Goal: Participate in discussion: Engage in conversation with other users on a specific topic

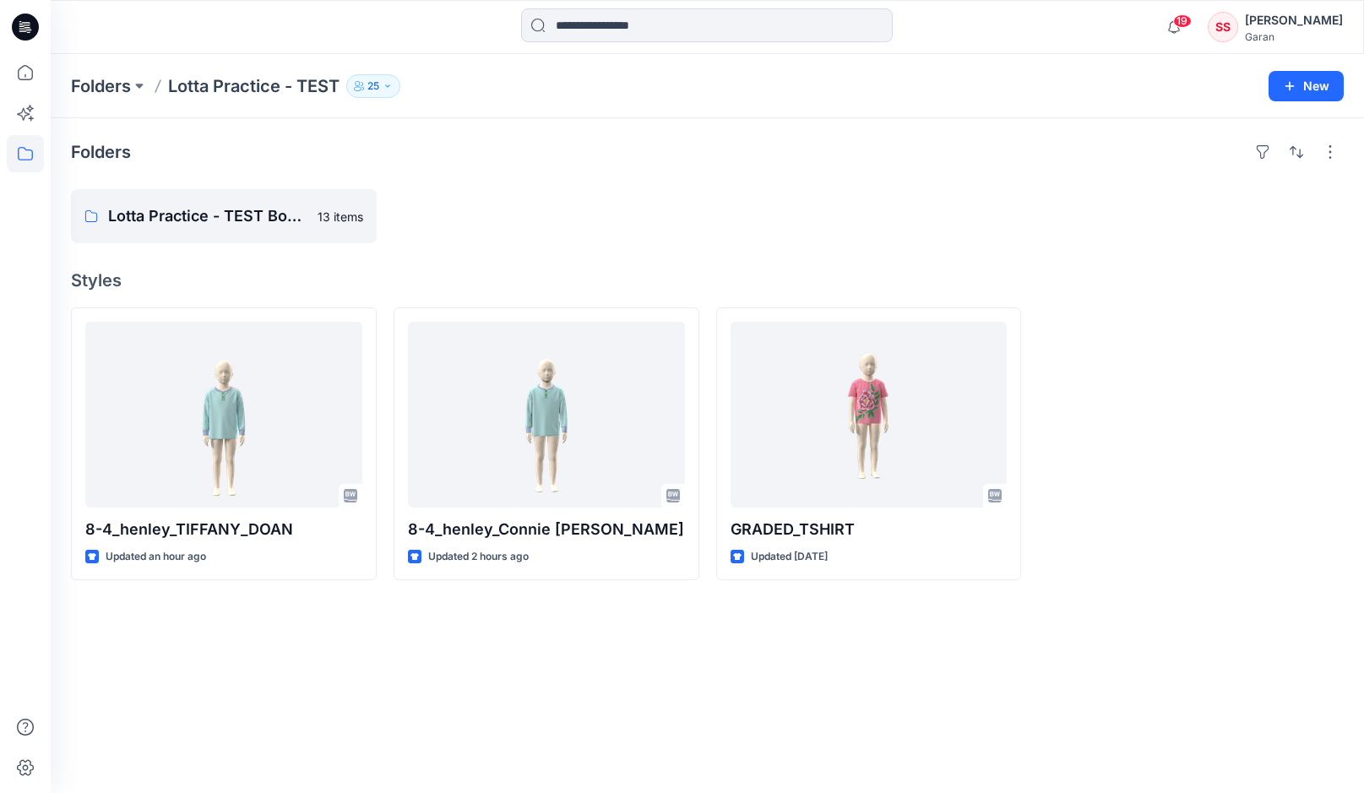
scroll to position [760, 0]
click at [28, 70] on icon at bounding box center [25, 72] width 37 height 37
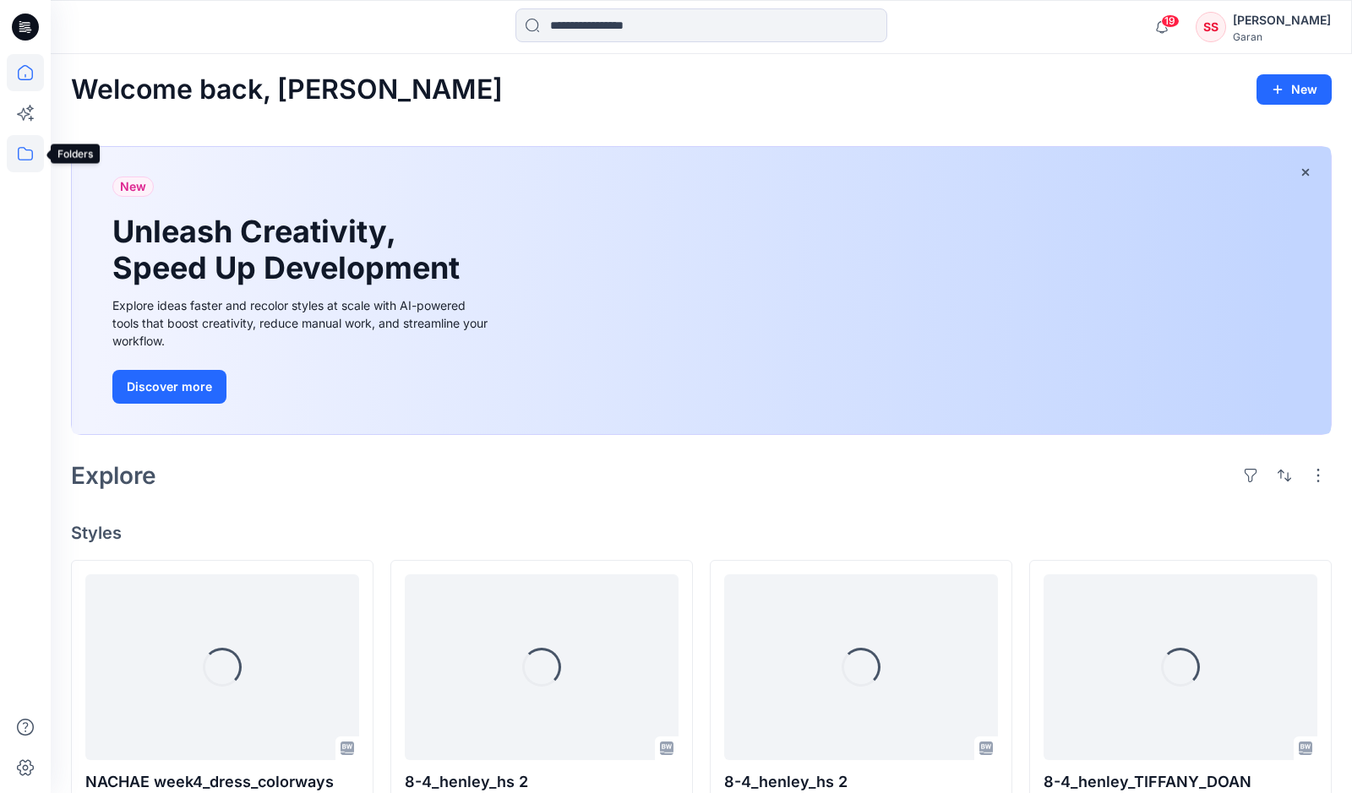
click at [32, 152] on icon at bounding box center [25, 154] width 15 height 14
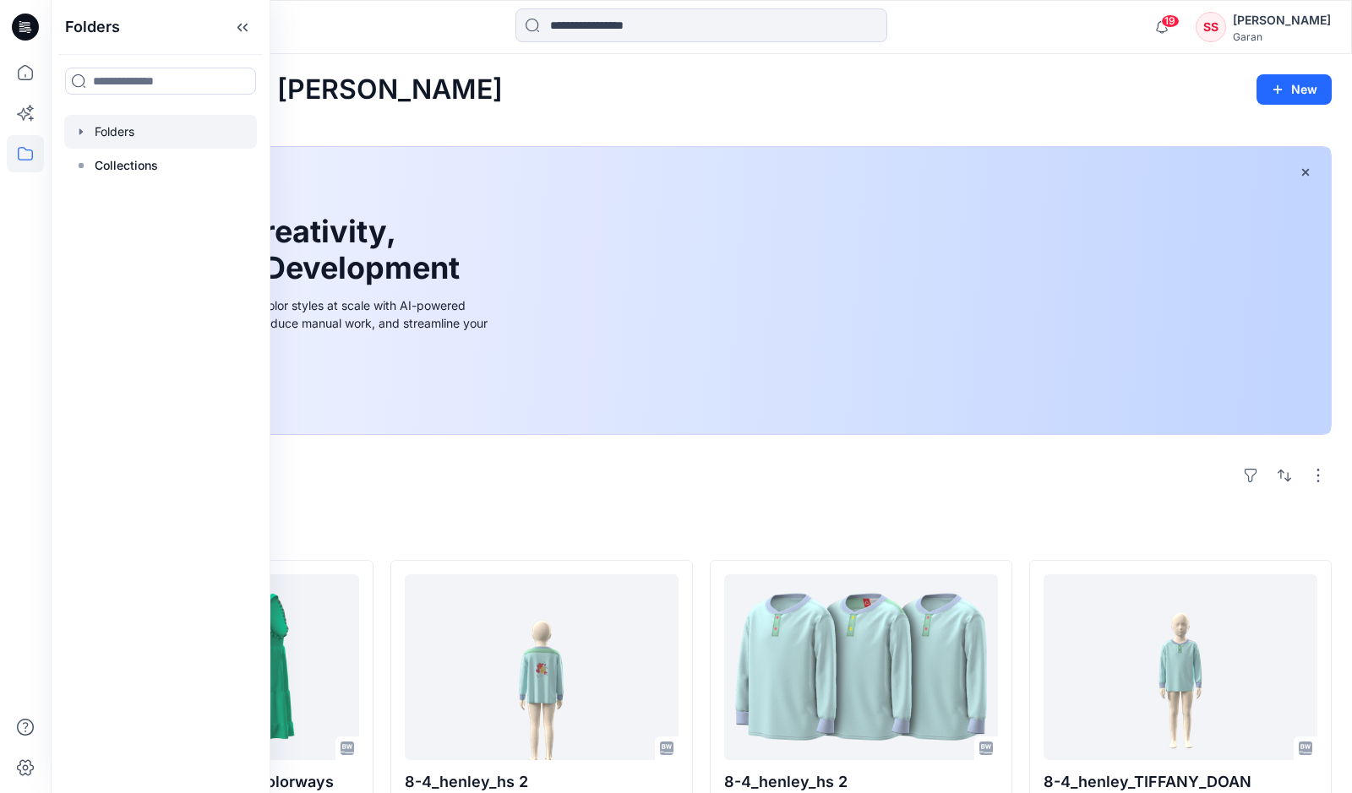
click at [170, 139] on div at bounding box center [160, 132] width 193 height 34
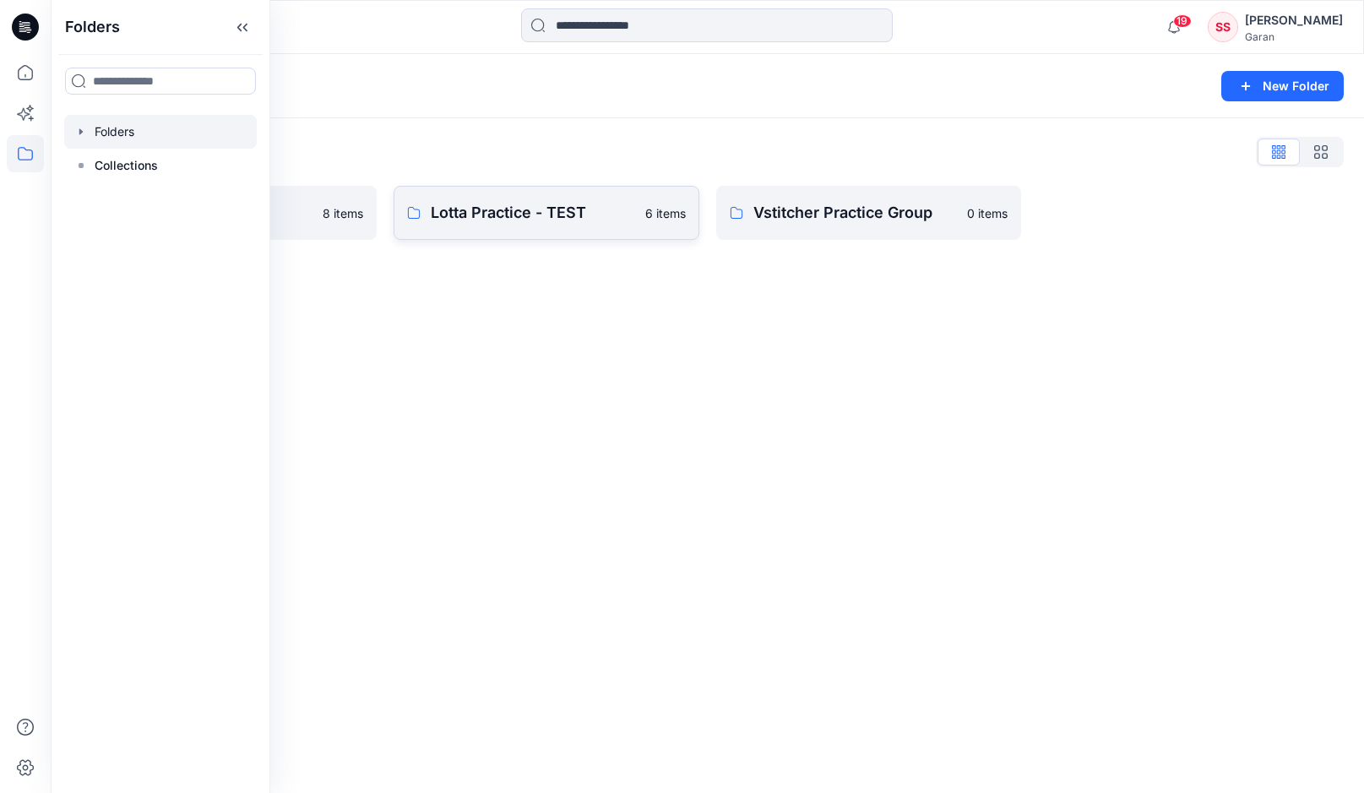
click at [508, 218] on p "Lotta Practice - TEST" at bounding box center [533, 213] width 204 height 24
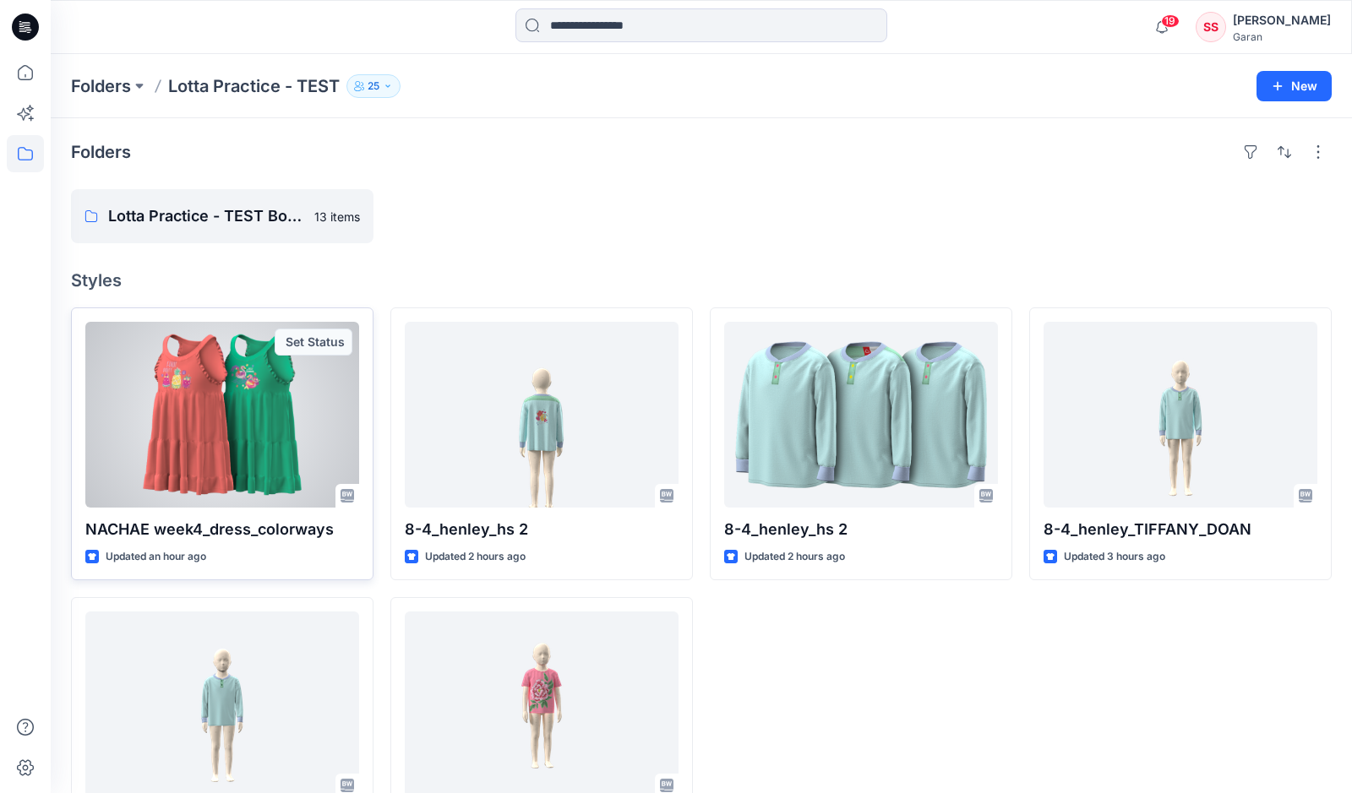
click at [263, 409] on div at bounding box center [222, 415] width 274 height 186
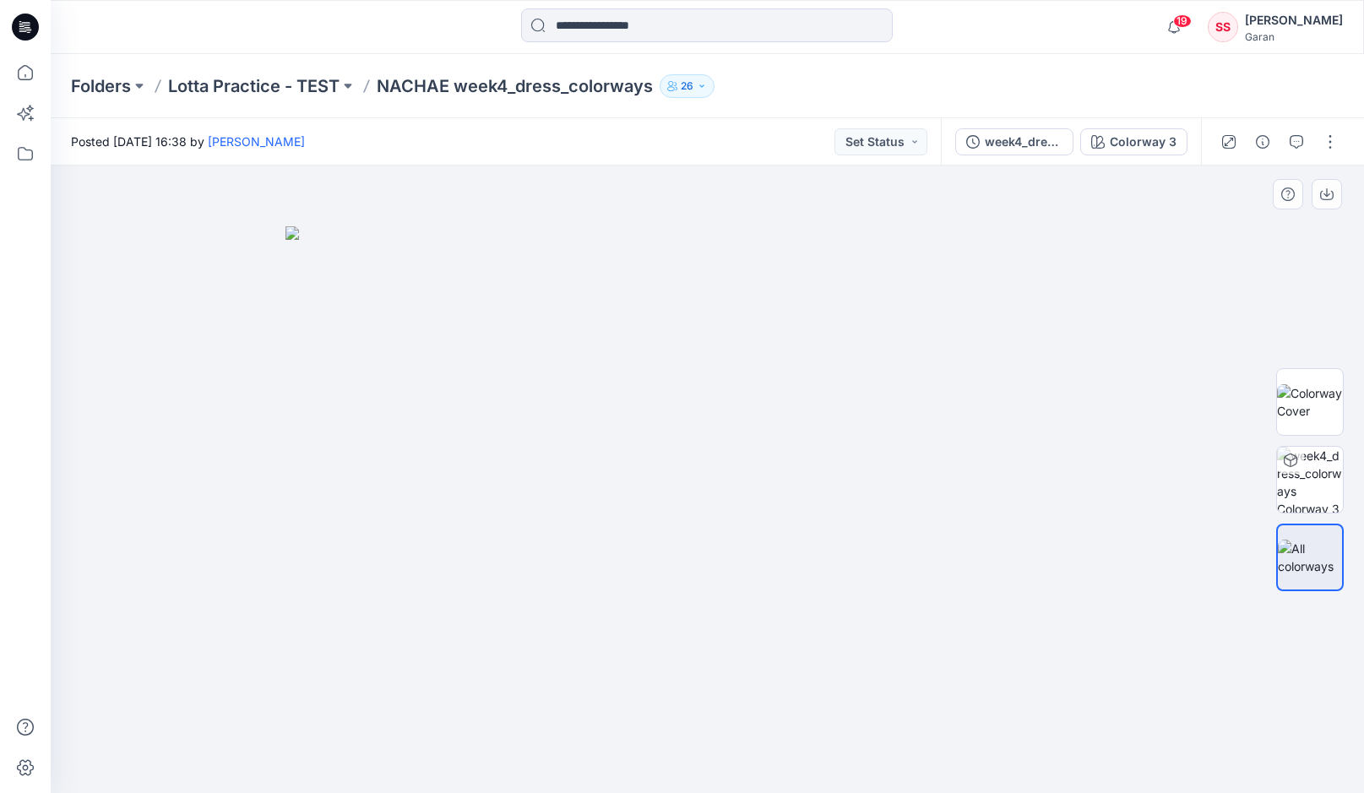
click at [427, 438] on img at bounding box center [708, 510] width 845 height 568
click at [1044, 139] on div "week4_dress_colorways" at bounding box center [1024, 142] width 78 height 19
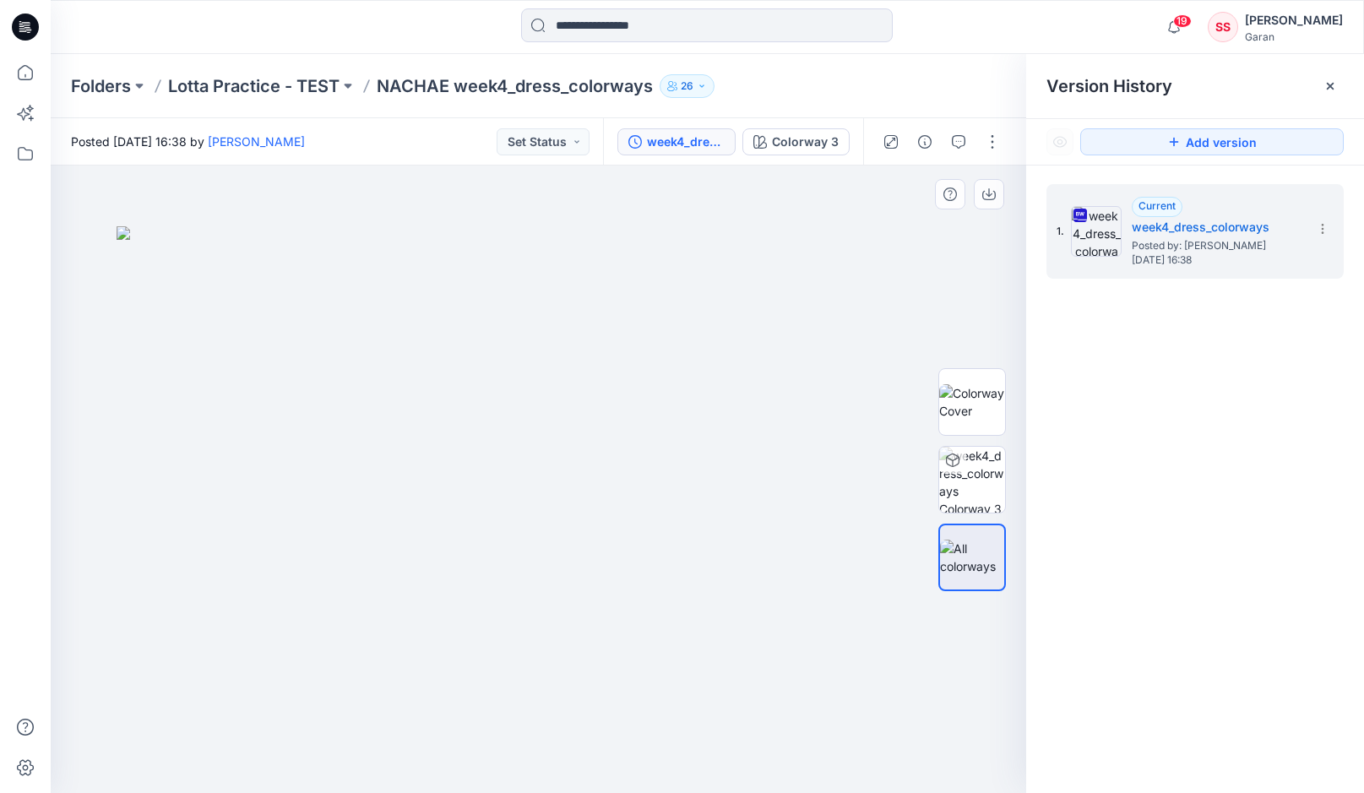
click at [829, 248] on img at bounding box center [539, 510] width 845 height 568
click at [623, 198] on div at bounding box center [539, 480] width 976 height 628
click at [899, 295] on img at bounding box center [539, 510] width 845 height 568
click at [806, 355] on img at bounding box center [539, 510] width 845 height 568
click at [1237, 225] on h5 "week4_dress_colorways" at bounding box center [1216, 227] width 169 height 20
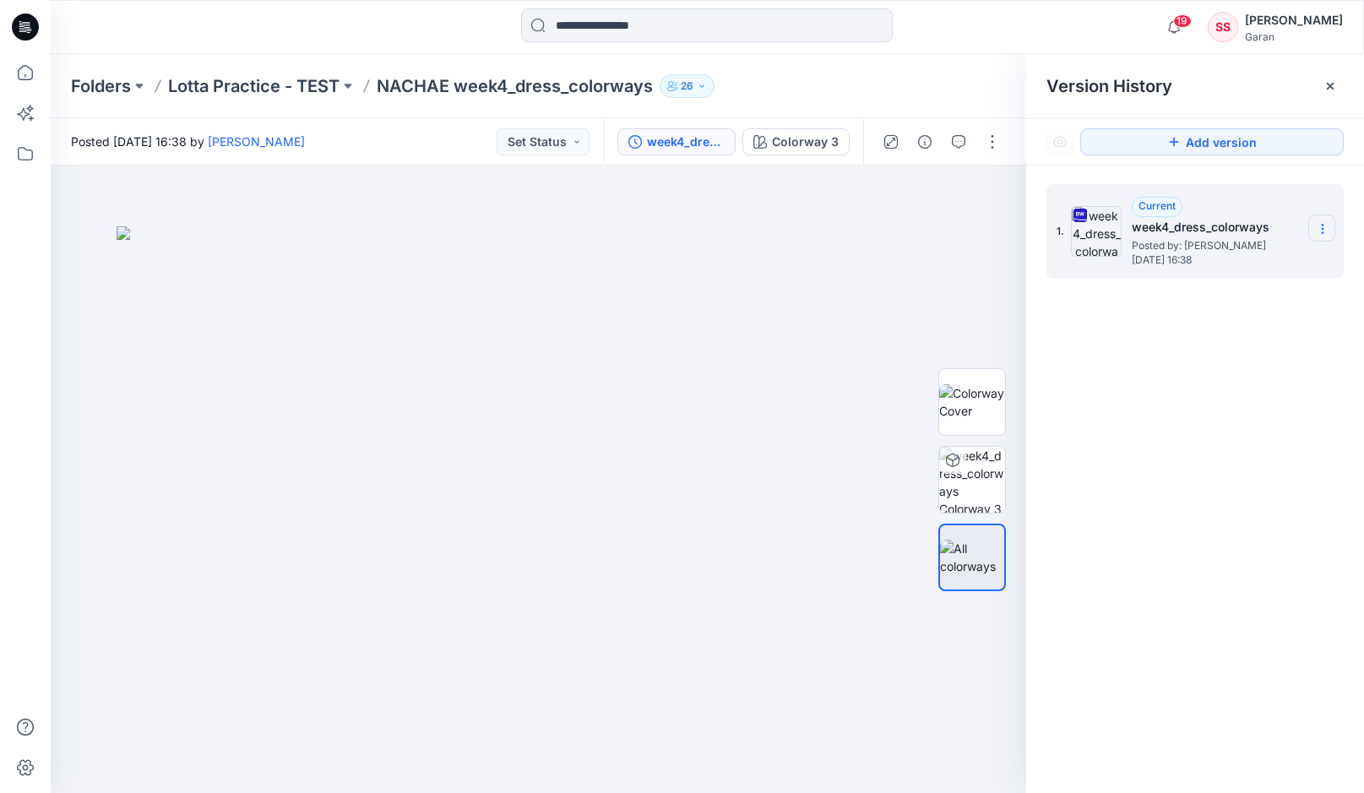
click at [1320, 226] on icon at bounding box center [1323, 229] width 14 height 14
click at [1264, 258] on span "Download Source BW File" at bounding box center [1238, 262] width 142 height 20
click at [971, 482] on img at bounding box center [972, 480] width 66 height 66
click at [976, 405] on img at bounding box center [972, 401] width 66 height 35
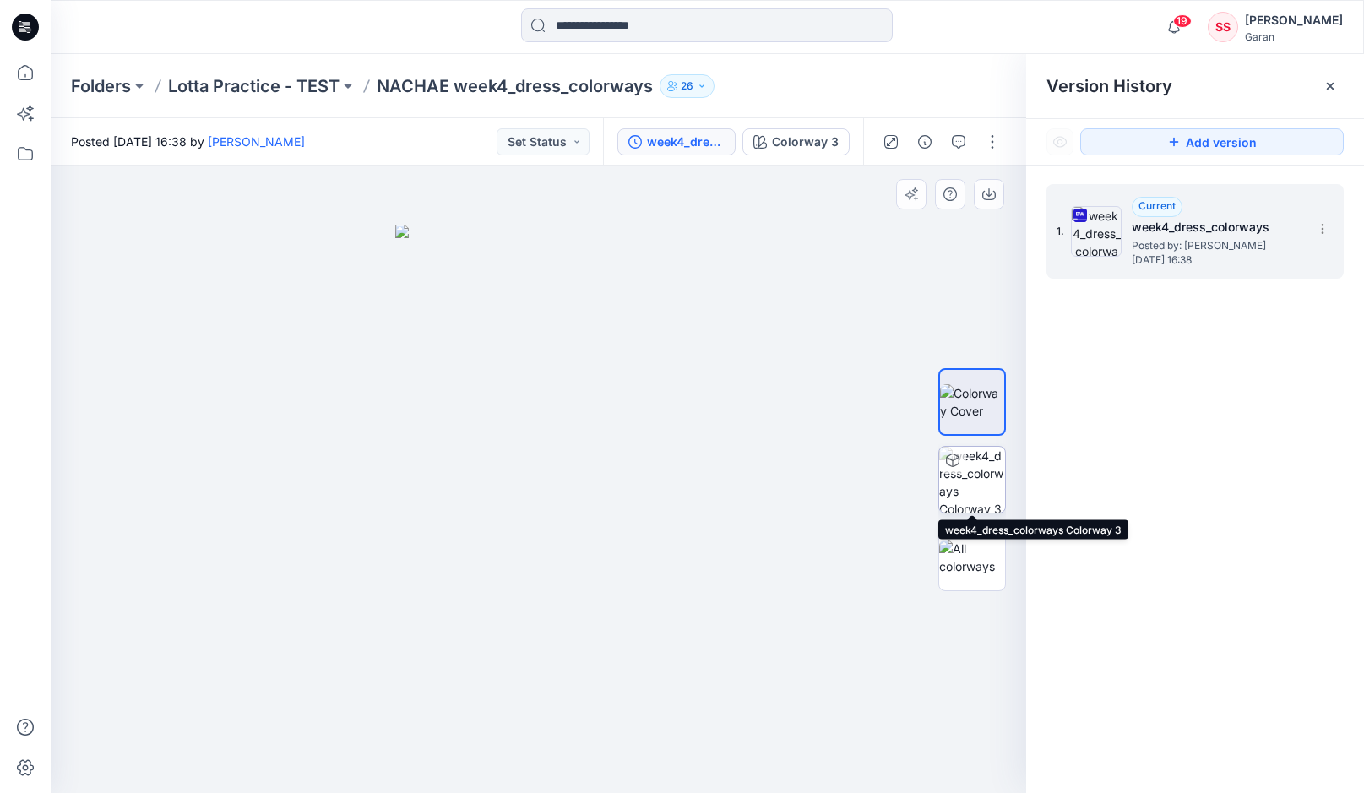
click at [971, 482] on img at bounding box center [972, 480] width 66 height 66
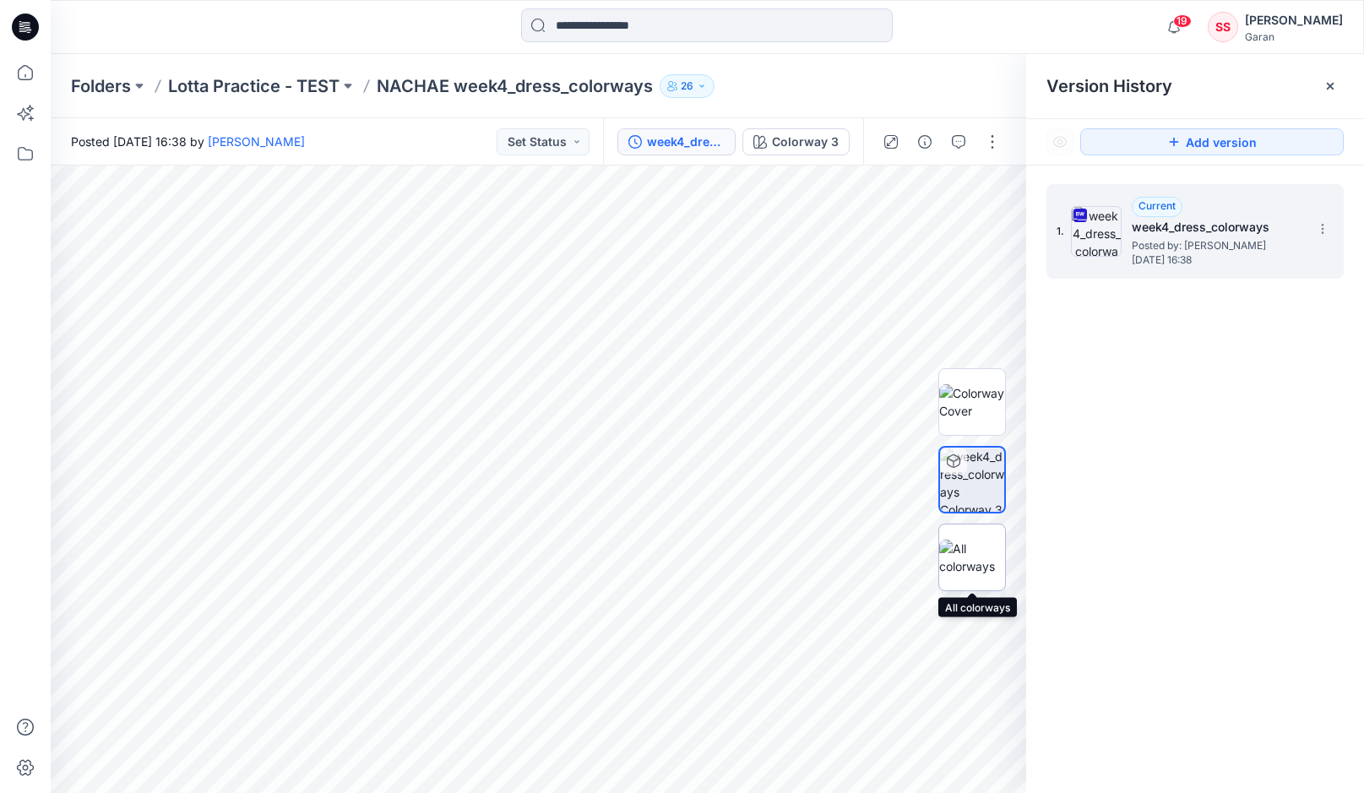
click at [976, 551] on img at bounding box center [972, 557] width 66 height 35
click at [849, 461] on img at bounding box center [539, 510] width 845 height 568
click at [1112, 432] on div "1. Current week4_dress_colorways Posted by: [PERSON_NAME] [DATE] 16:38" at bounding box center [1195, 492] width 338 height 652
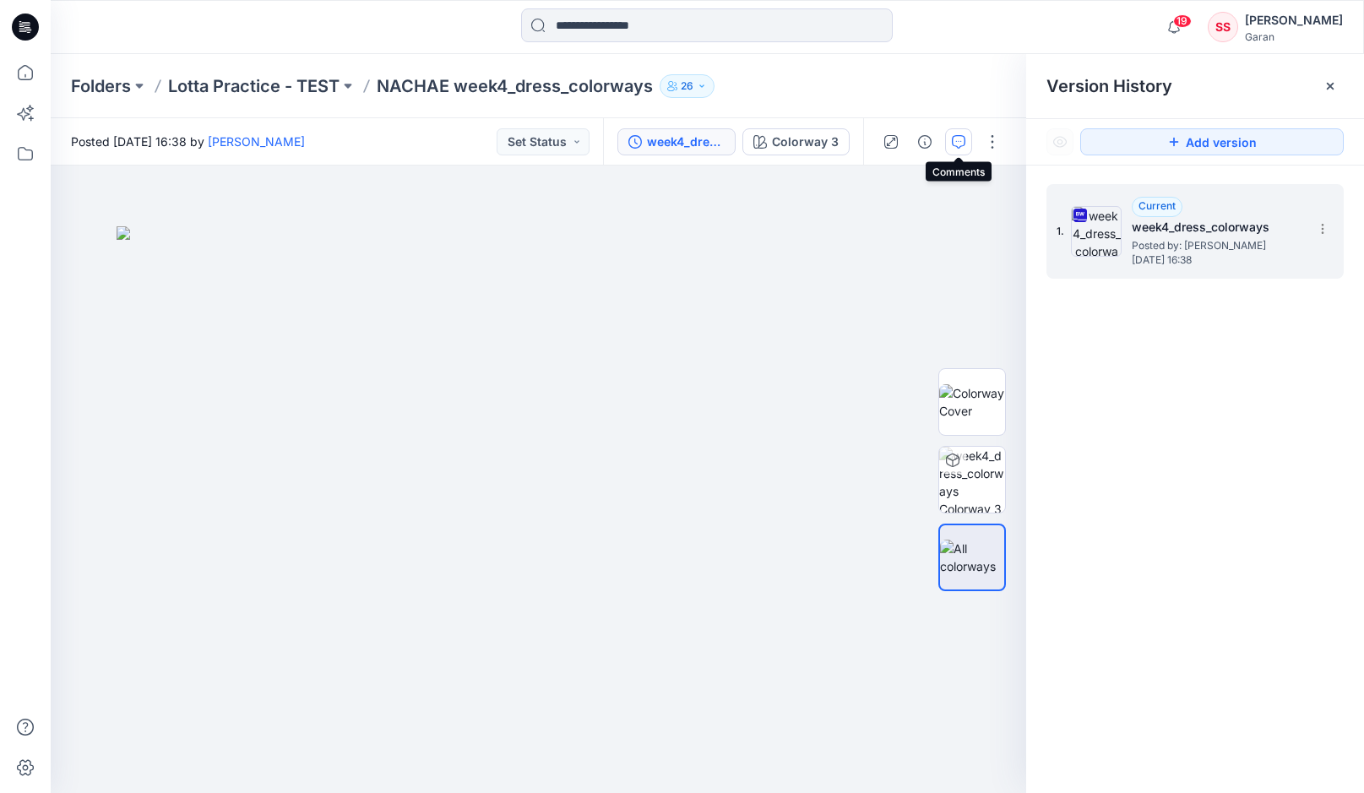
click at [963, 138] on icon "button" at bounding box center [959, 142] width 14 height 14
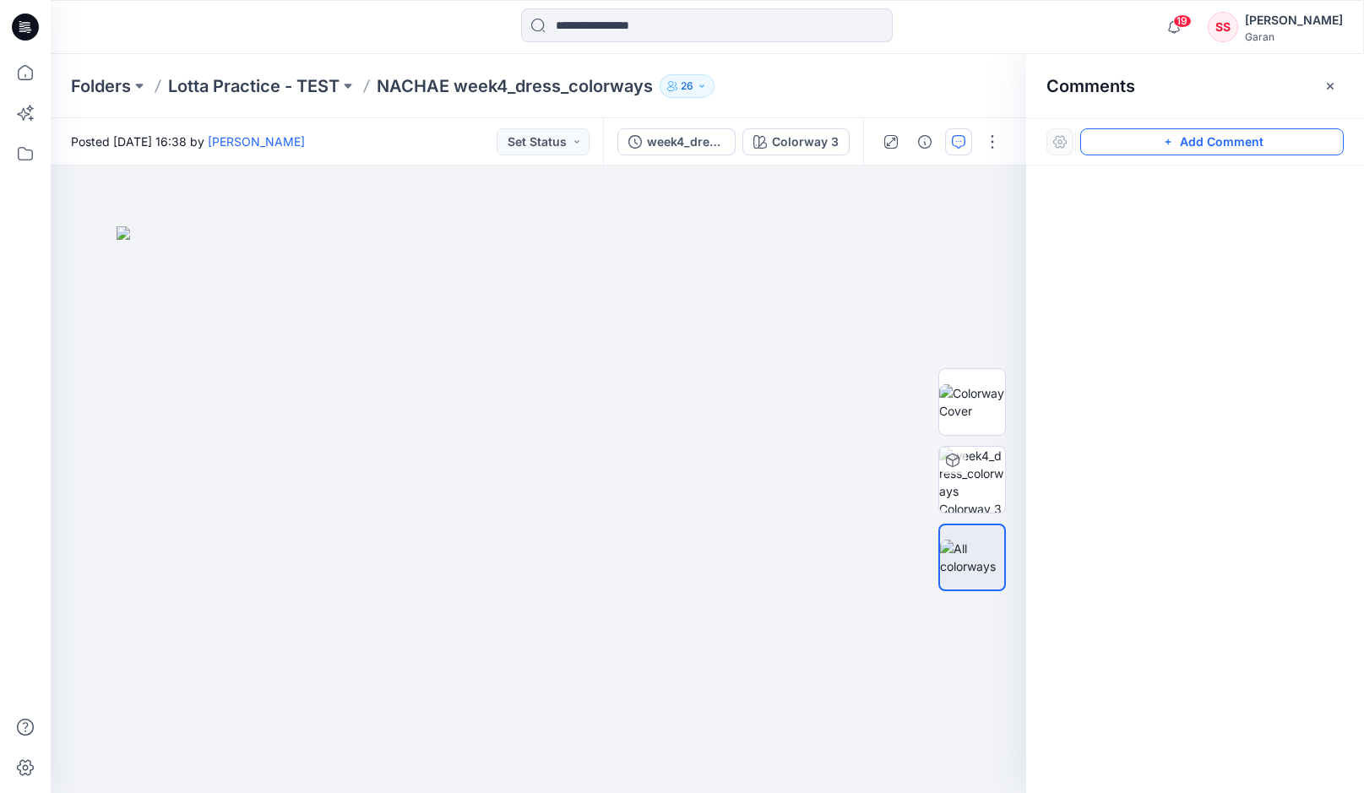
click at [1175, 143] on button "Add Comment" at bounding box center [1212, 141] width 264 height 27
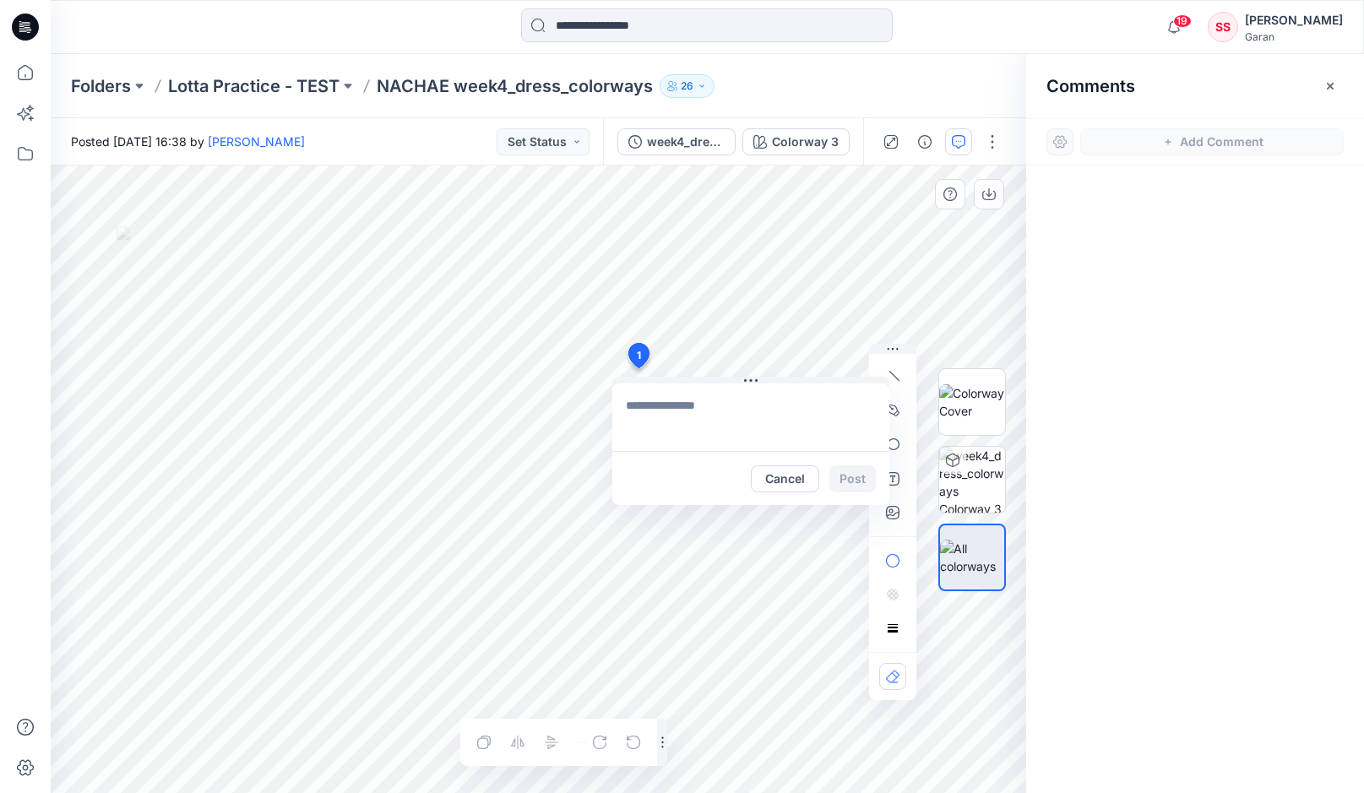
click at [638, 368] on div "1 Cancel Post Layer 1" at bounding box center [539, 480] width 976 height 628
click at [625, 405] on textarea "******" at bounding box center [750, 417] width 277 height 68
click at [699, 405] on textarea "*********" at bounding box center [750, 417] width 277 height 68
click at [834, 406] on textarea "**********" at bounding box center [750, 417] width 277 height 68
click at [859, 408] on textarea "**********" at bounding box center [750, 417] width 277 height 68
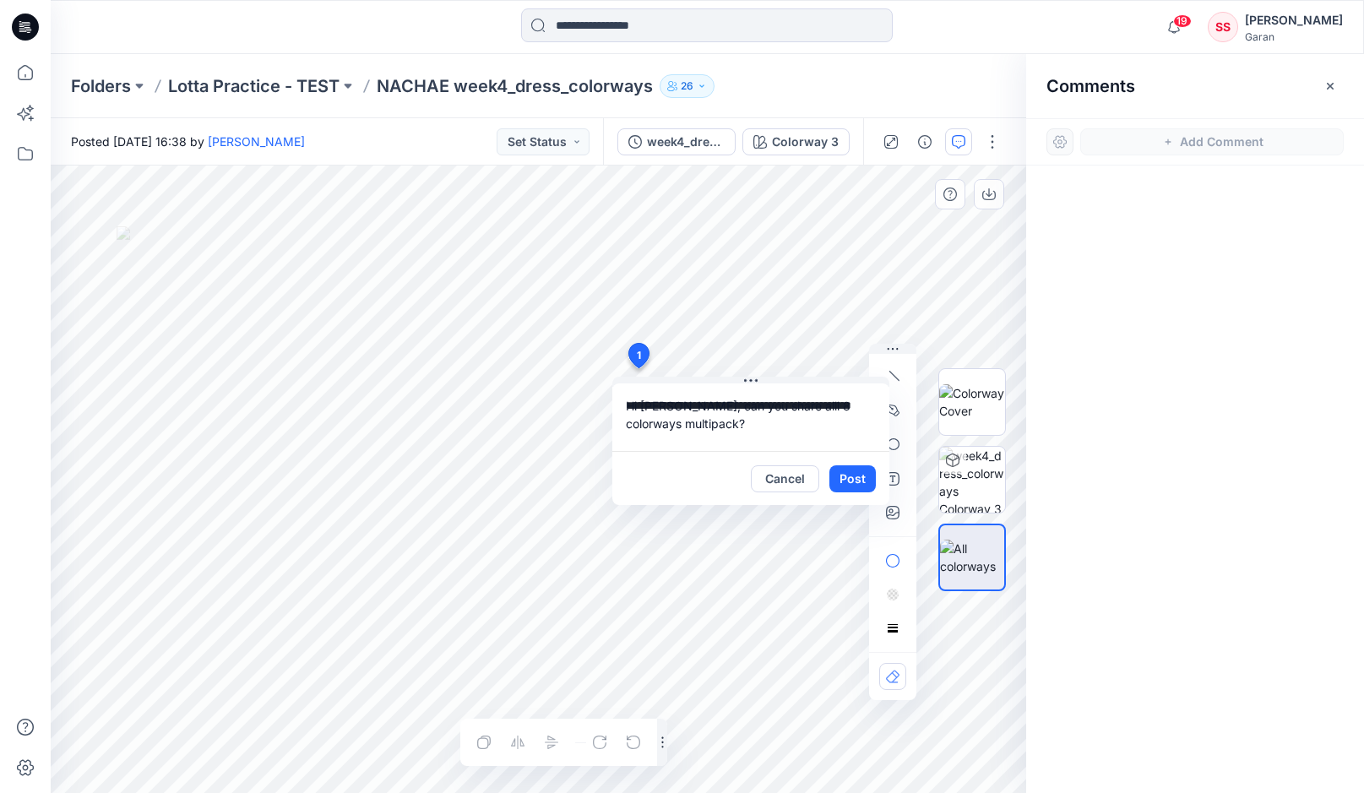
click at [681, 423] on textarea "**********" at bounding box center [750, 417] width 277 height 68
type textarea "**********"
click at [845, 475] on button "Post" at bounding box center [852, 478] width 46 height 27
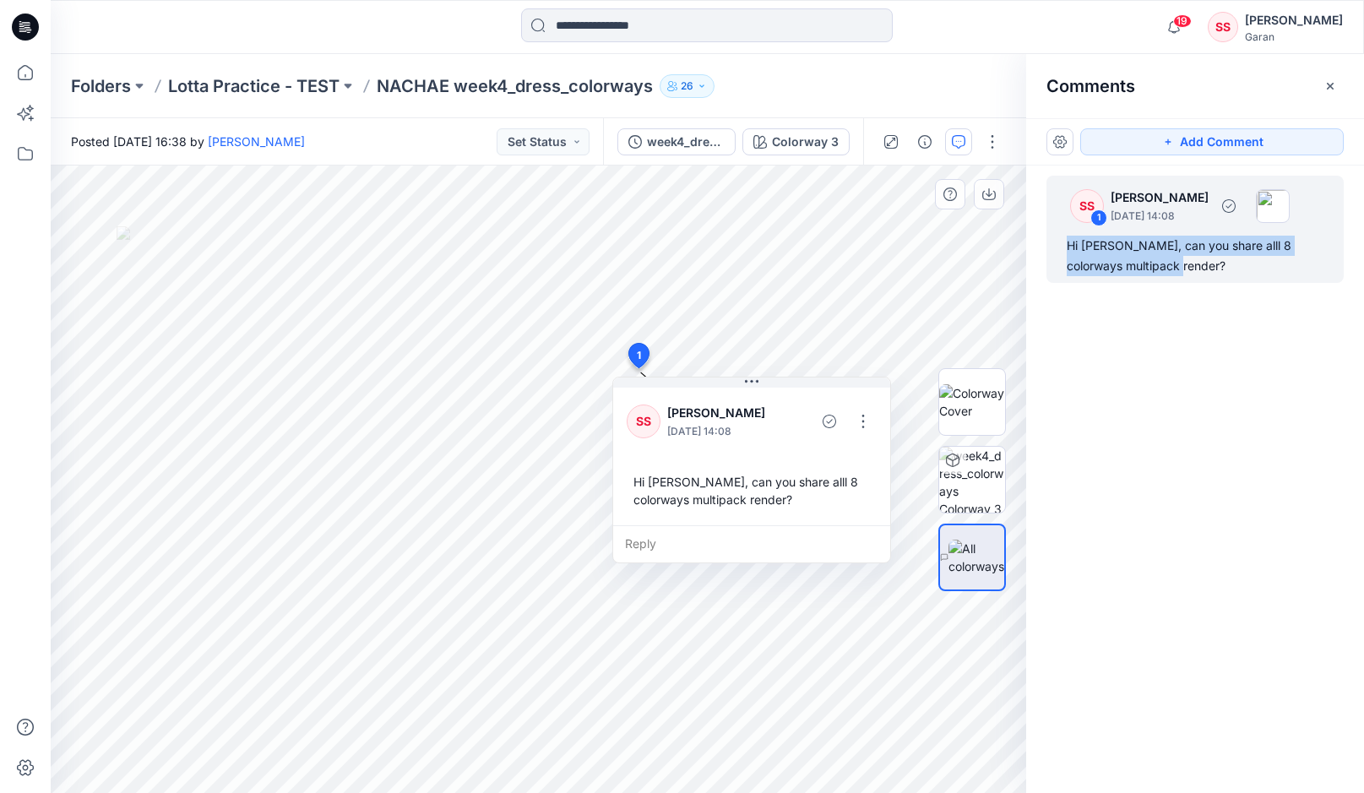
drag, startPoint x: 1176, startPoint y: 268, endPoint x: 1064, endPoint y: 245, distance: 113.8
click at [1064, 245] on div "SS 1 [PERSON_NAME] [DATE] 14:08 Hi Nachae, can you share alll 8 colorways multi…" at bounding box center [1195, 229] width 297 height 107
copy div "Hi [PERSON_NAME], can you share alll 8 colorways multipack render?"
